Goal: Register for event/course

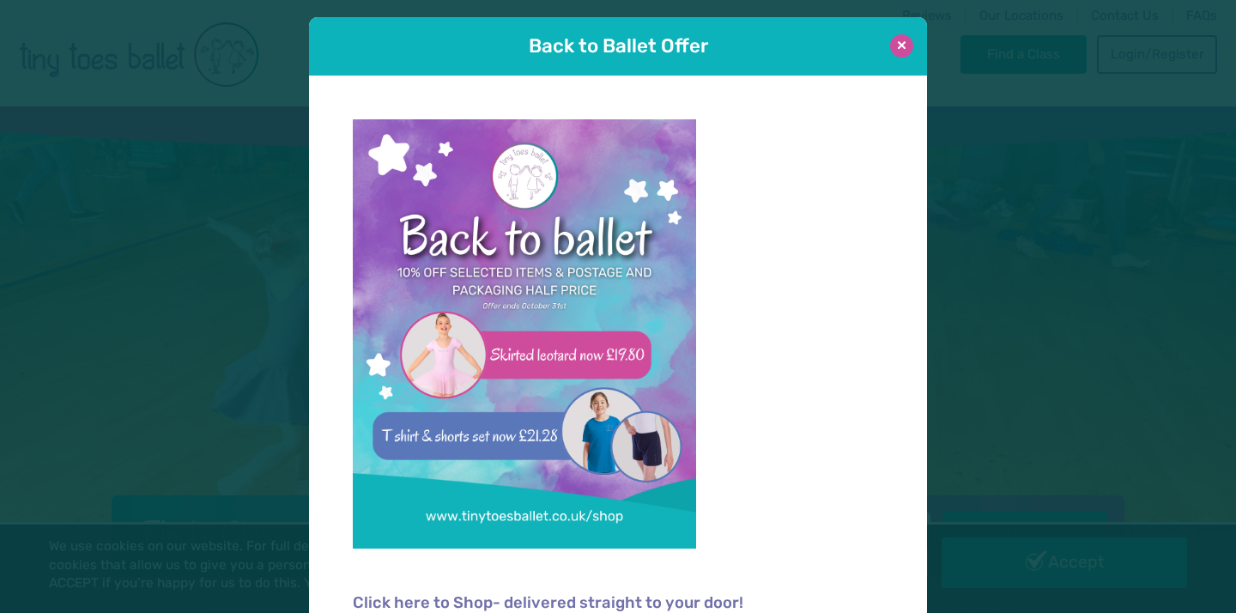
click at [905, 37] on button at bounding box center [901, 45] width 23 height 23
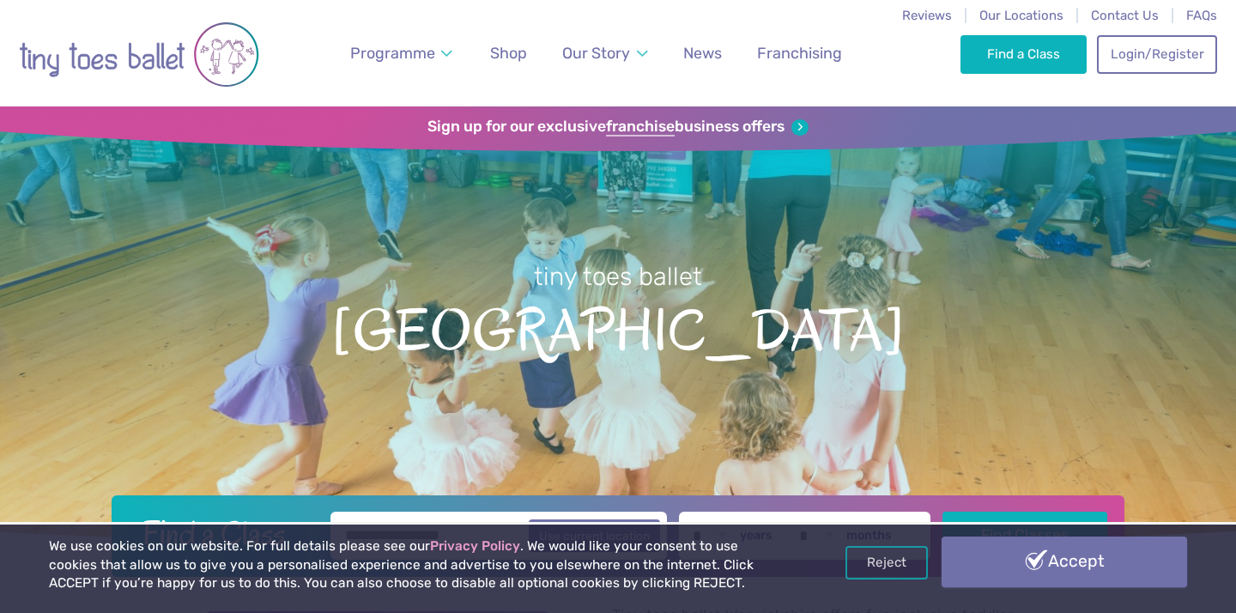
click at [1136, 560] on link "Accept" at bounding box center [1064, 561] width 245 height 50
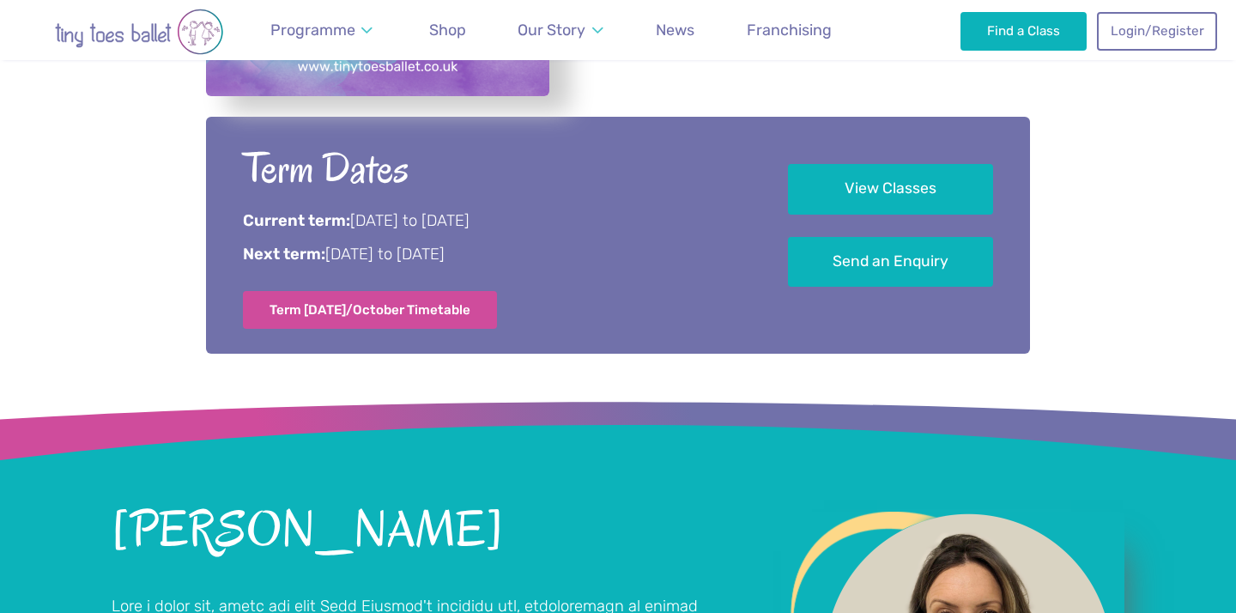
scroll to position [950, 0]
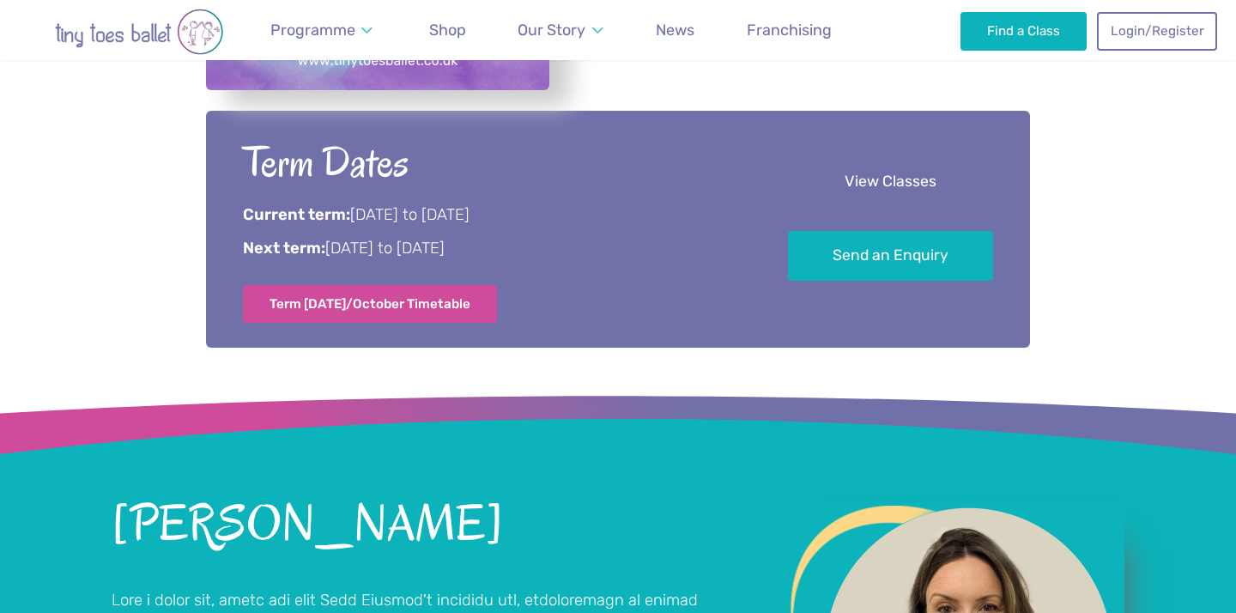
click at [893, 179] on link "View Classes" at bounding box center [890, 182] width 205 height 51
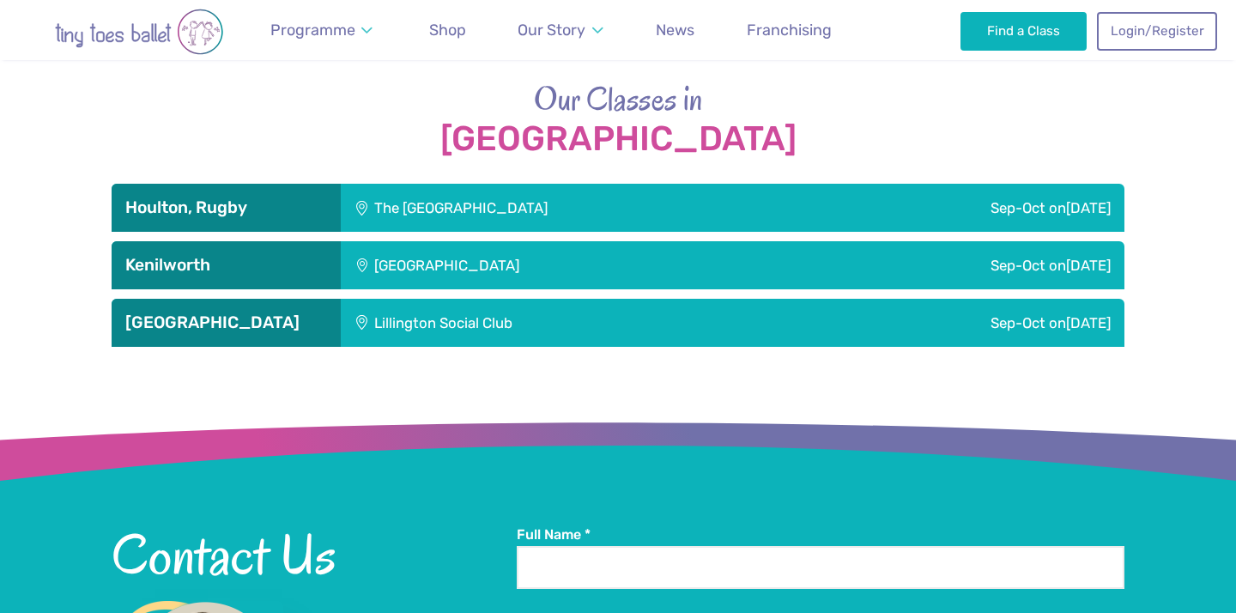
scroll to position [2420, 0]
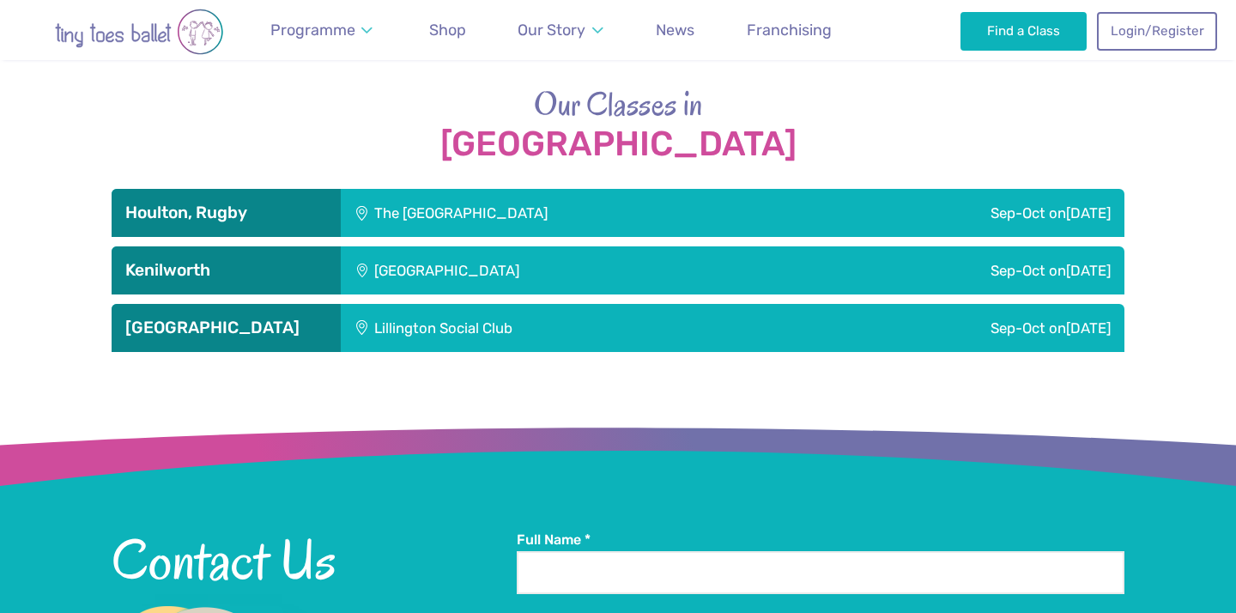
click at [789, 320] on div "Sep-Oct on Sunday" at bounding box center [951, 328] width 348 height 48
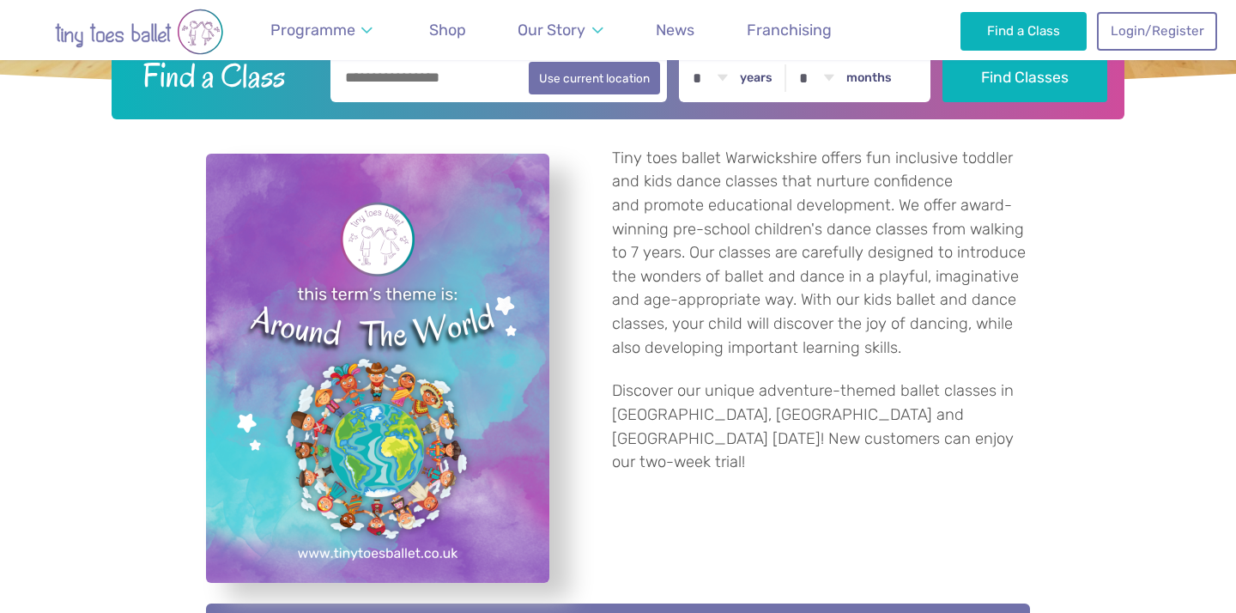
scroll to position [0, 0]
